Goal: Transaction & Acquisition: Purchase product/service

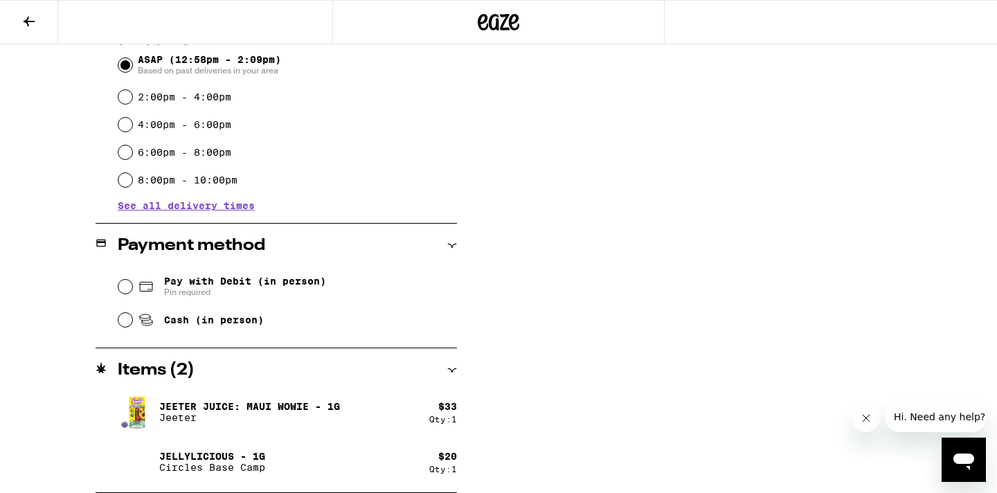
scroll to position [397, 0]
click at [125, 285] on input "Pay with Debit (in person) Pin required" at bounding box center [125, 287] width 14 height 14
radio input "true"
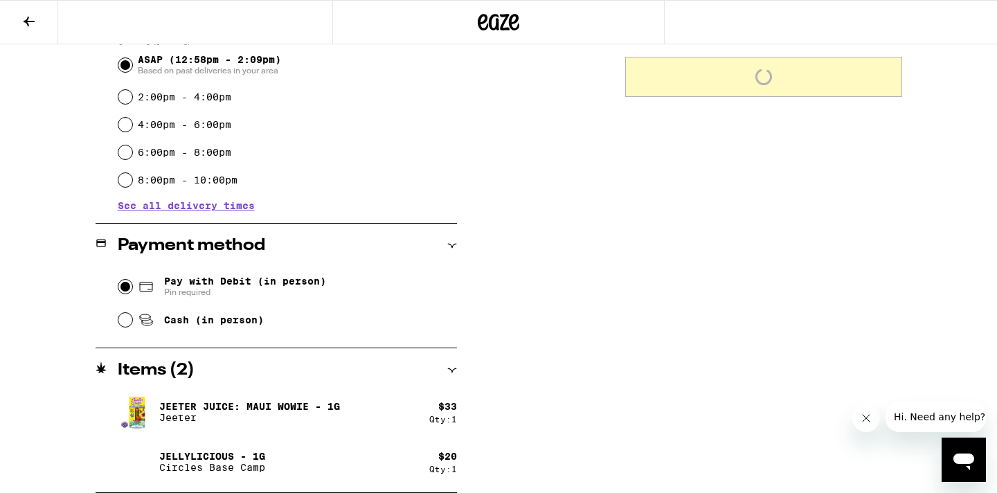
click at [130, 284] on input "Pay with Debit (in person) Pin required" at bounding box center [125, 287] width 14 height 14
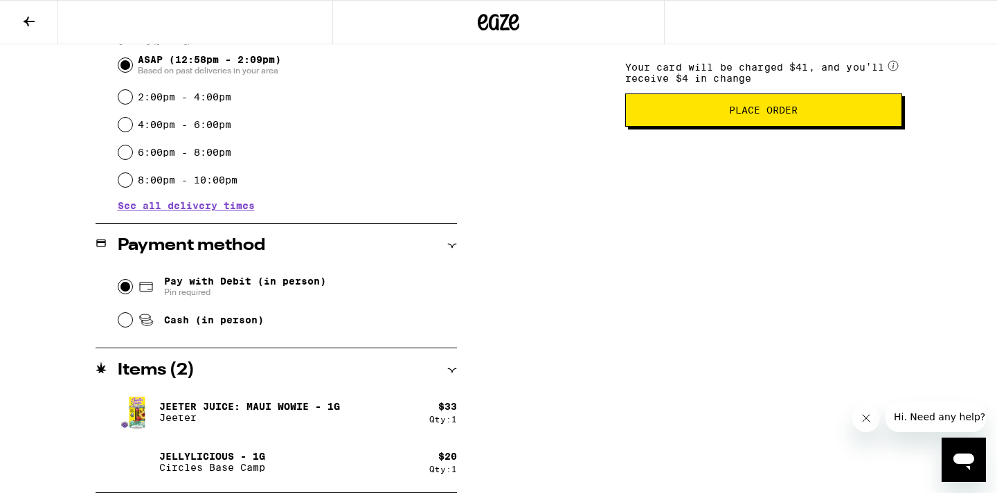
click at [451, 245] on icon at bounding box center [451, 246] width 9 height 4
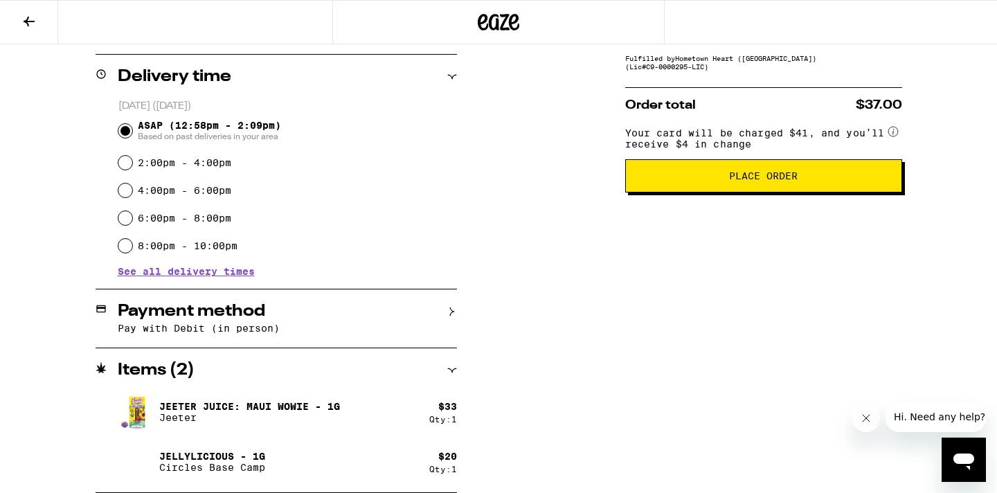
scroll to position [332, 0]
click at [242, 312] on h2 "Payment method" at bounding box center [191, 311] width 147 height 17
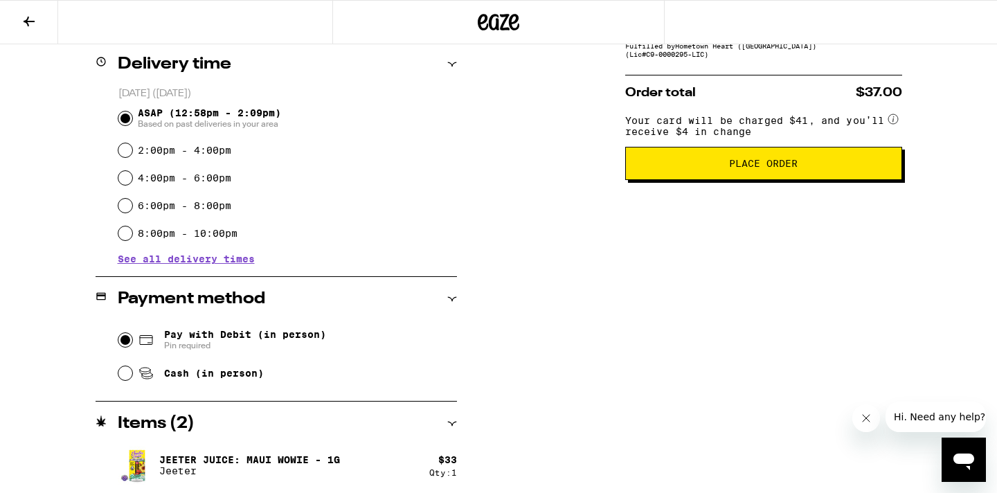
scroll to position [348, 0]
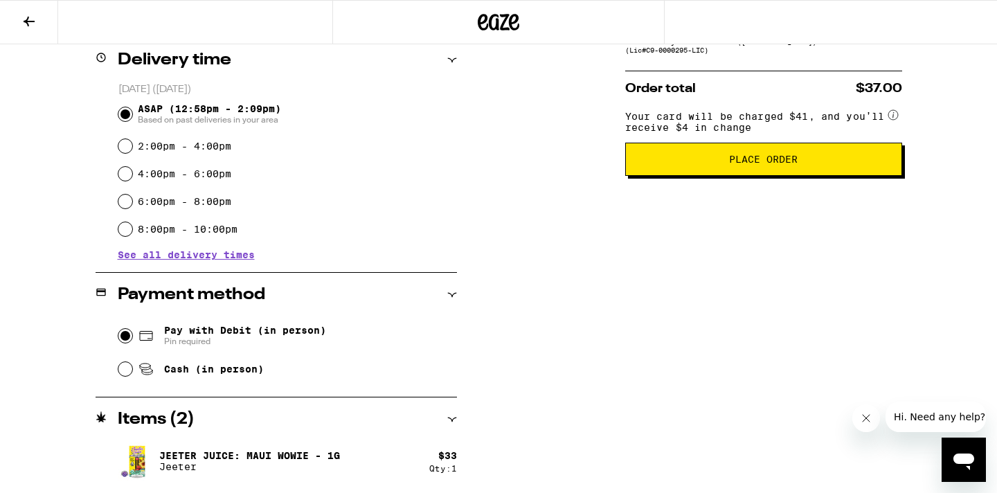
click at [490, 28] on icon at bounding box center [499, 22] width 21 height 17
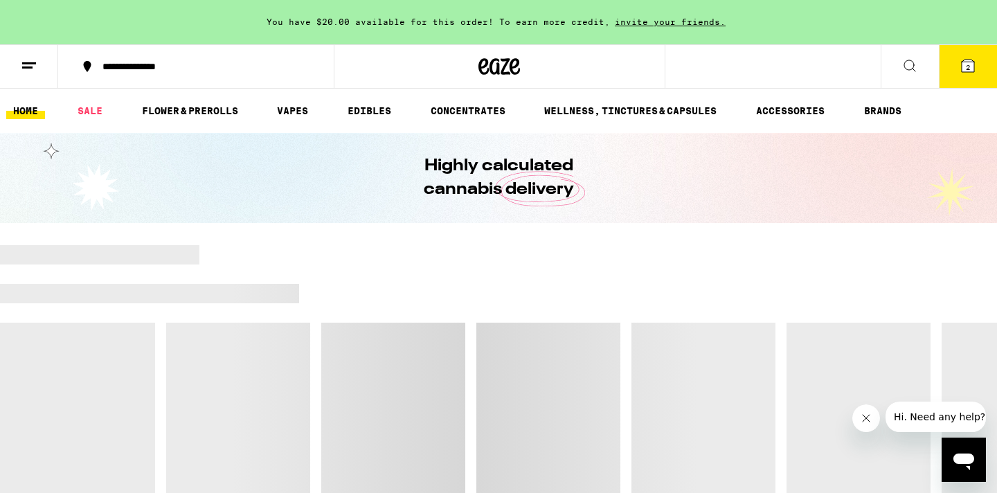
click at [965, 73] on icon at bounding box center [967, 65] width 17 height 17
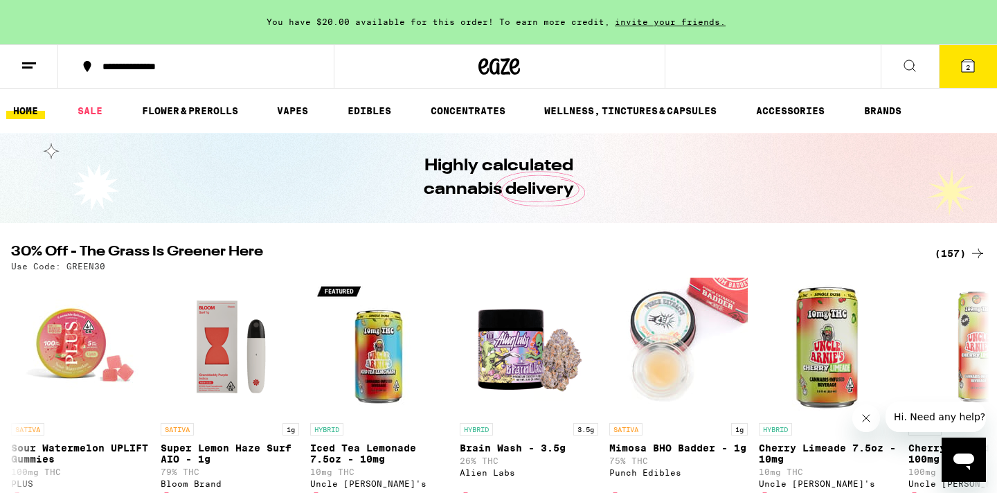
click at [965, 74] on button "2" at bounding box center [968, 66] width 58 height 43
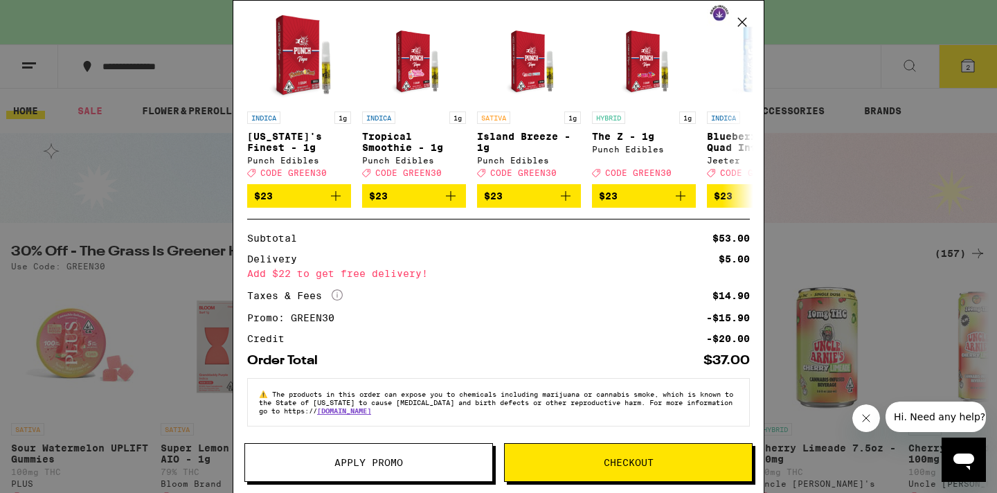
scroll to position [235, 0]
click at [604, 448] on button "Checkout" at bounding box center [628, 462] width 249 height 39
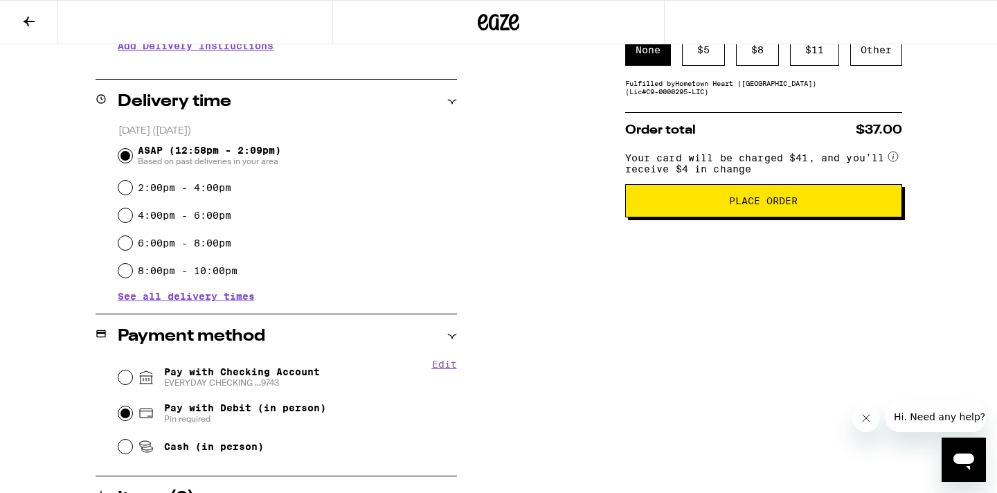
scroll to position [309, 0]
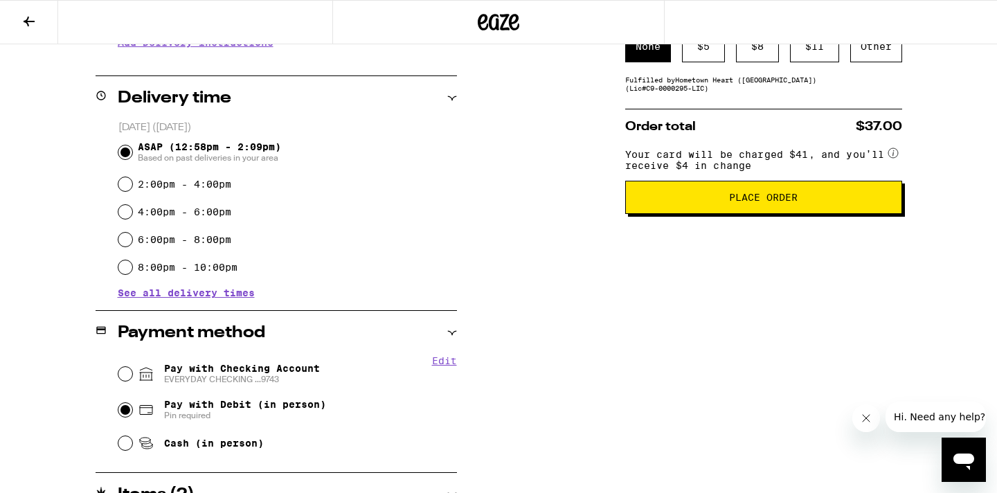
click at [129, 373] on input "Pay with Checking Account EVERYDAY CHECKING ...9743" at bounding box center [125, 374] width 14 height 14
radio input "true"
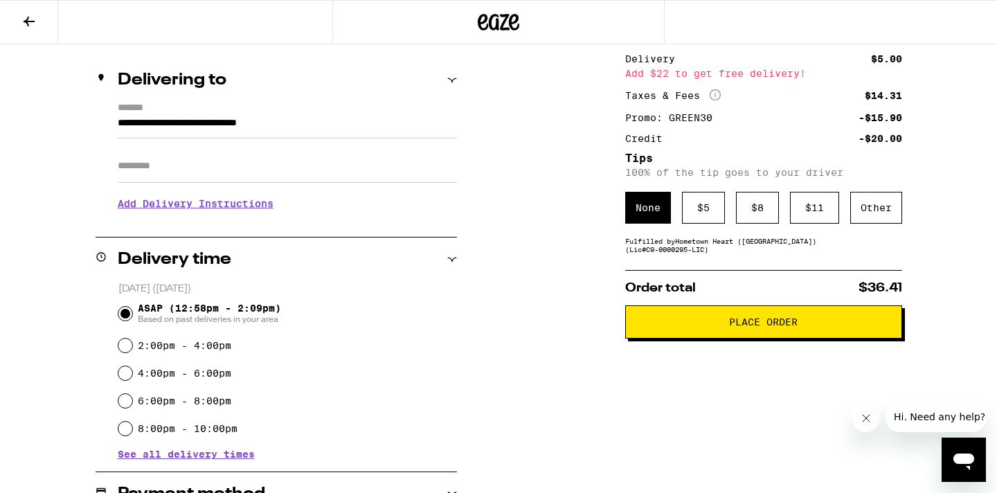
scroll to position [169, 0]
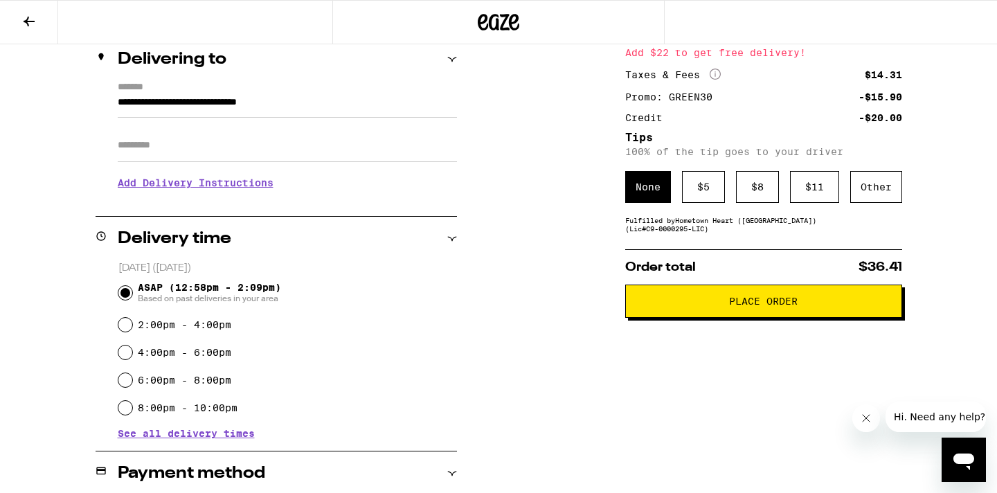
click at [725, 306] on span "Place Order" at bounding box center [763, 301] width 253 height 10
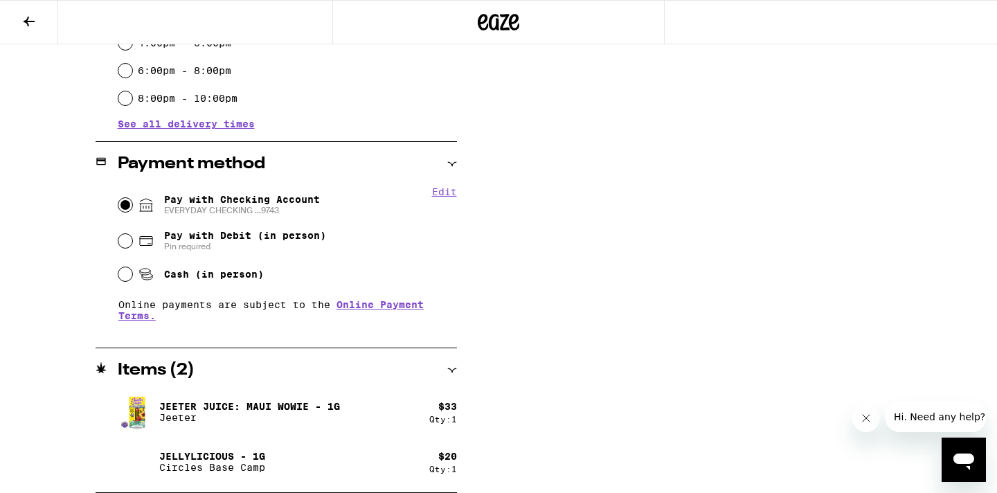
scroll to position [478, 0]
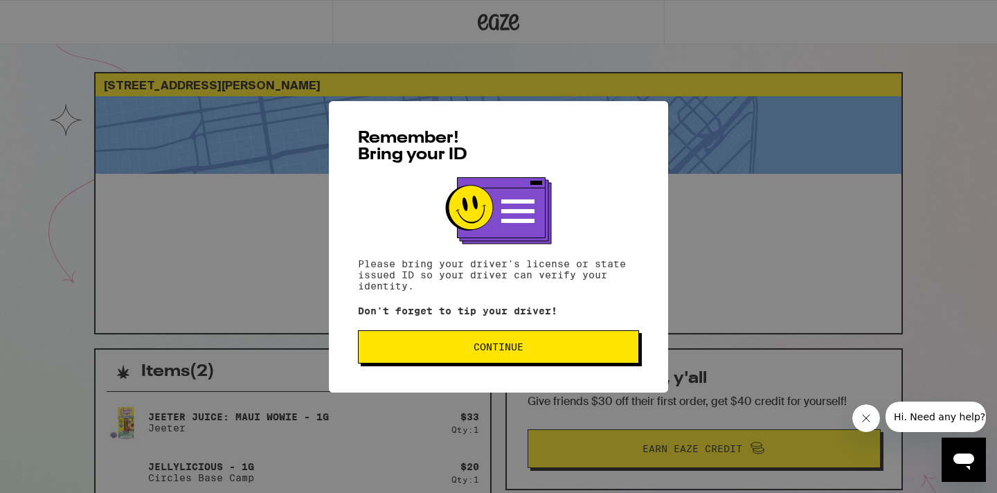
click at [577, 348] on span "Continue" at bounding box center [499, 347] width 258 height 10
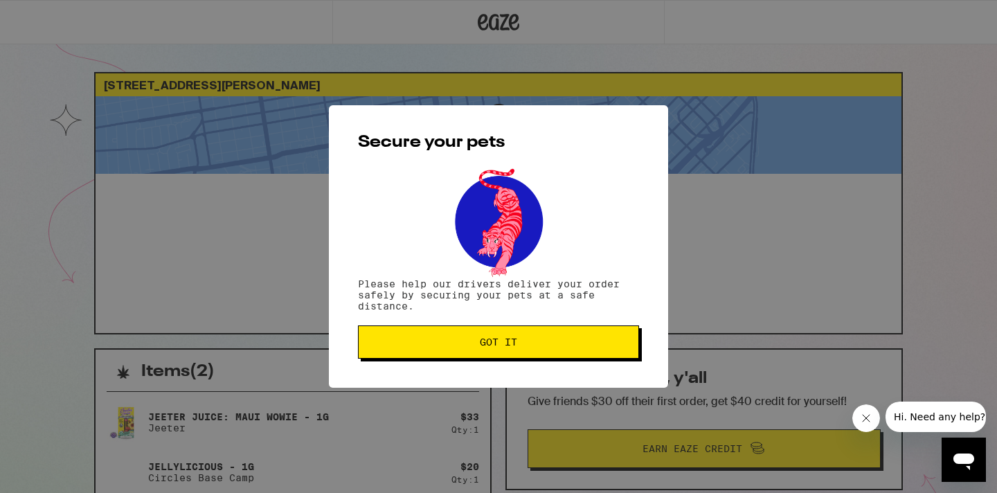
click at [577, 347] on span "Got it" at bounding box center [499, 342] width 258 height 10
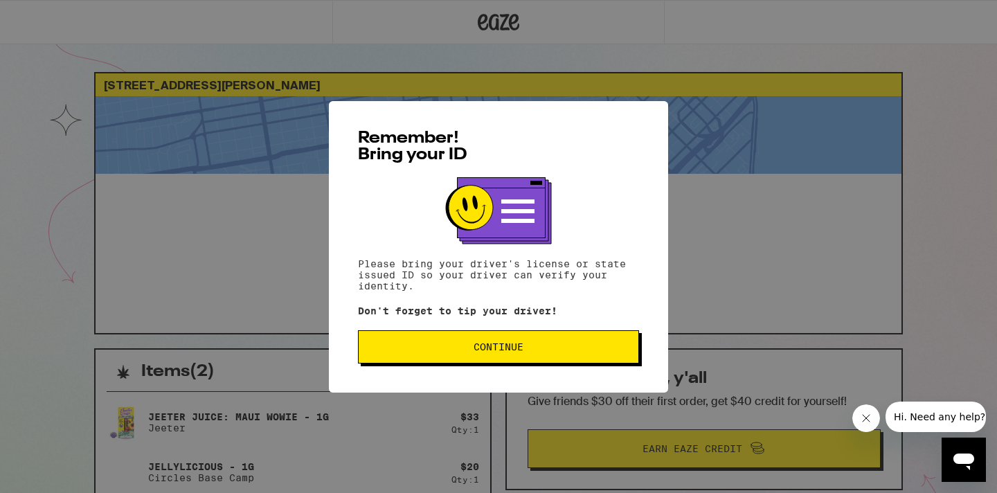
click at [449, 341] on button "Continue" at bounding box center [498, 346] width 281 height 33
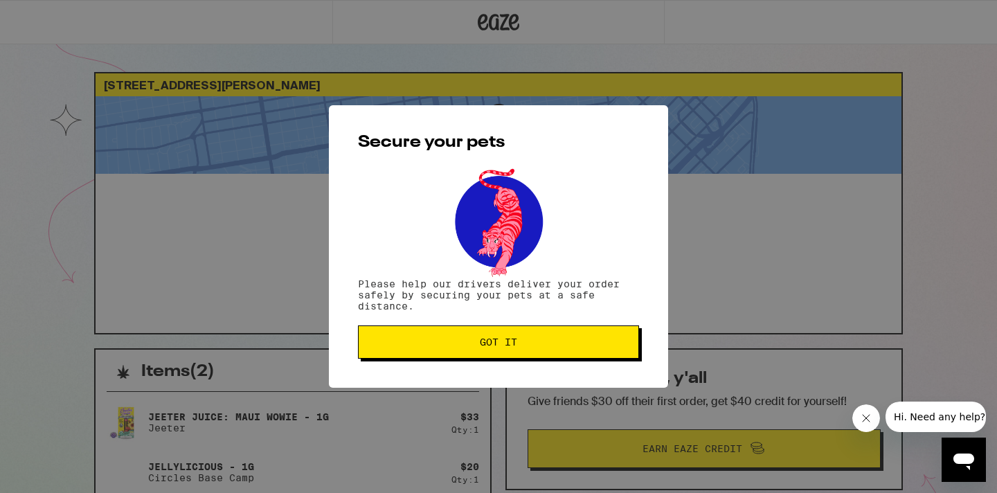
click at [460, 341] on span "Got it" at bounding box center [499, 342] width 258 height 10
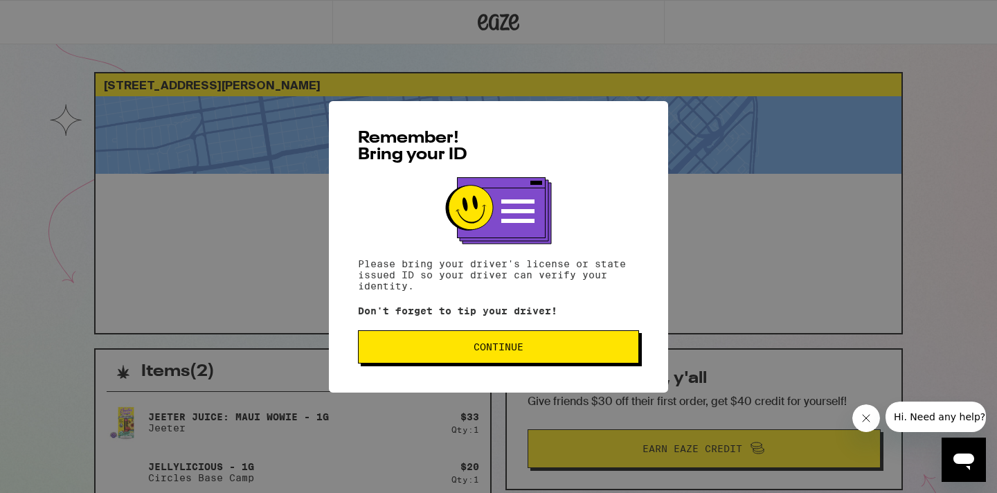
click at [531, 340] on button "Continue" at bounding box center [498, 346] width 281 height 33
